Goal: Browse casually

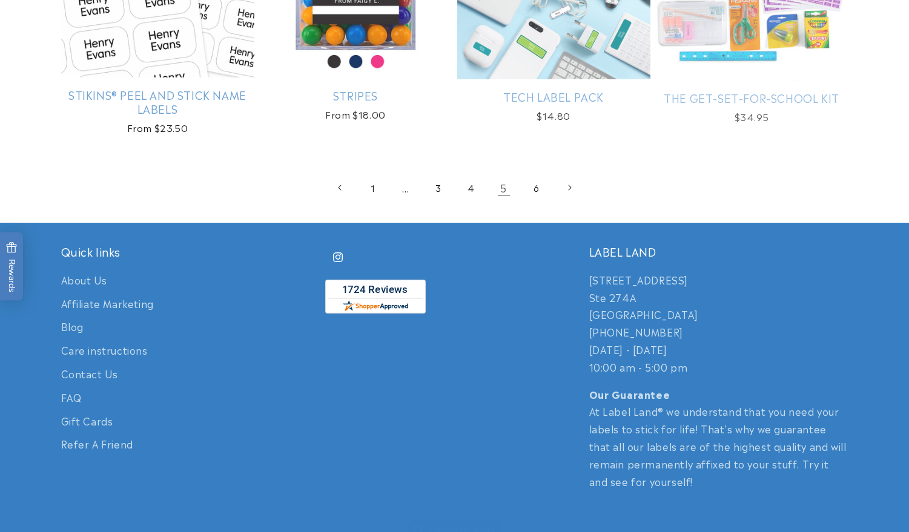
scroll to position [2593, 0]
